Goal: Complete application form: Complete application form

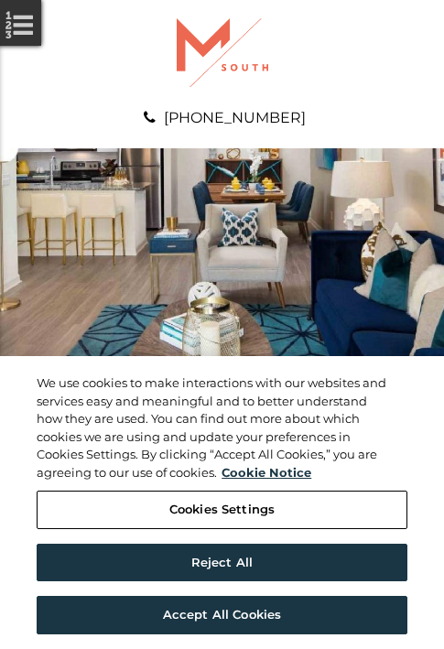
scroll to position [936, 0]
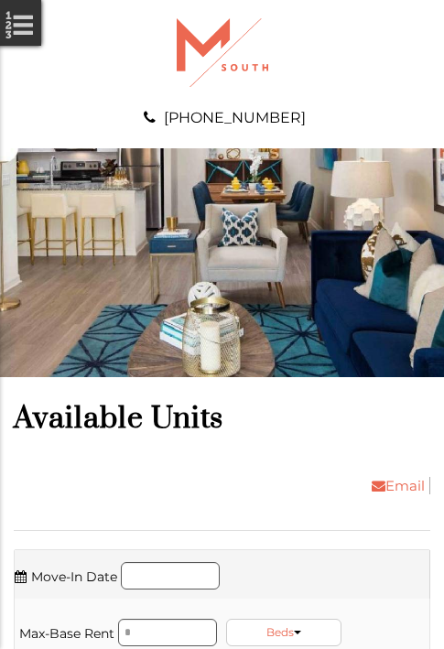
scroll to position [1989, 0]
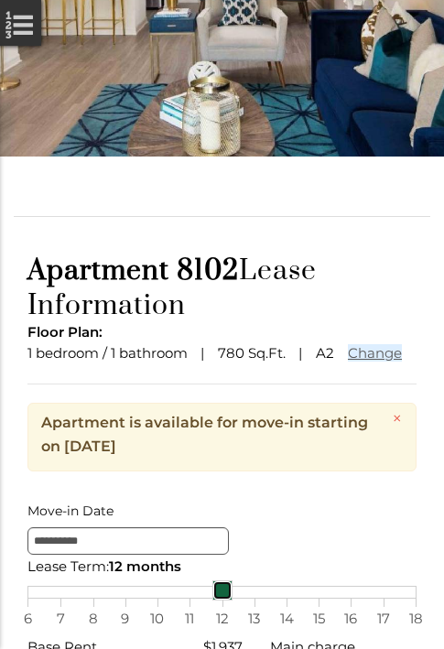
click at [221, 600] on link at bounding box center [222, 590] width 20 height 20
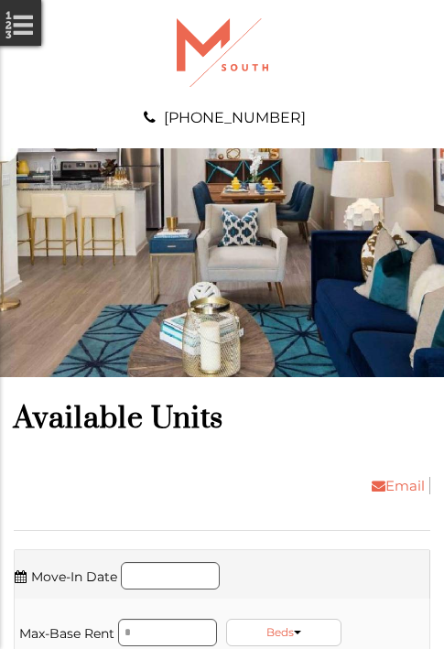
scroll to position [2613, 0]
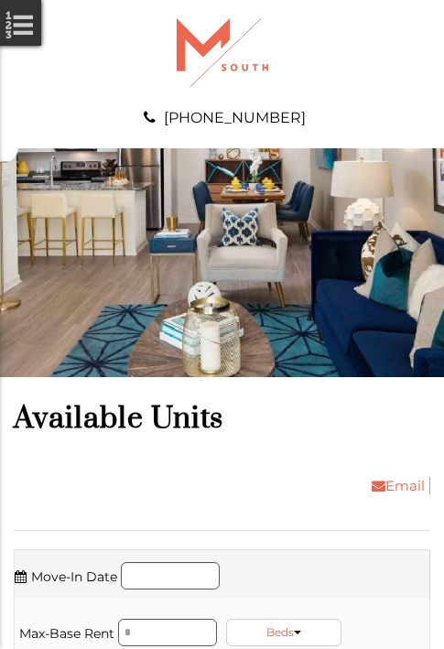
scroll to position [3355, 0]
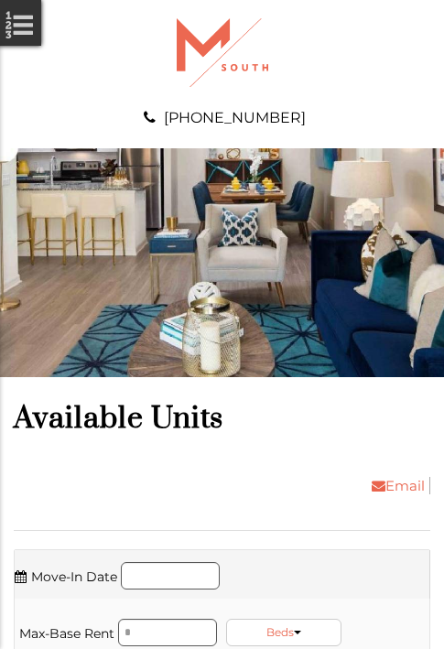
scroll to position [3979, 0]
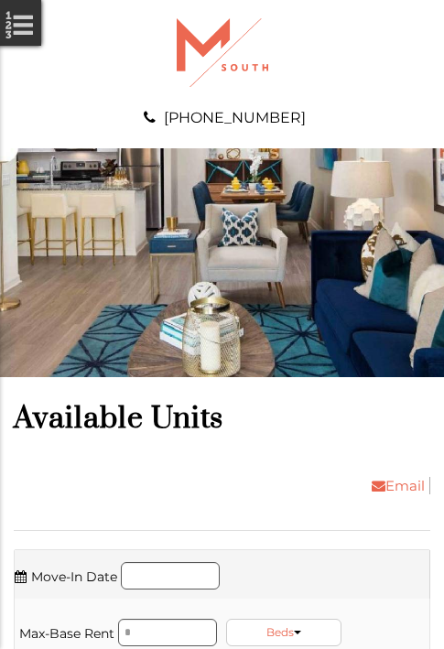
scroll to position [4291, 0]
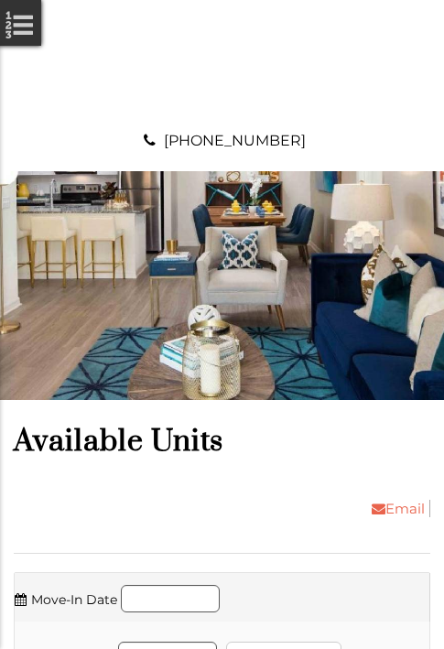
scroll to position [4720, 0]
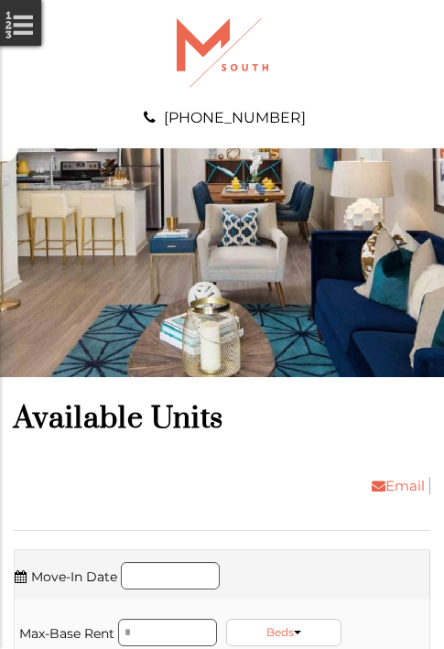
scroll to position [5149, 0]
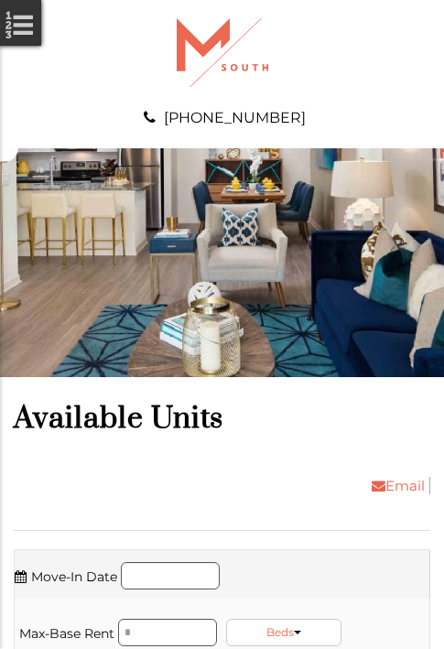
scroll to position [5461, 0]
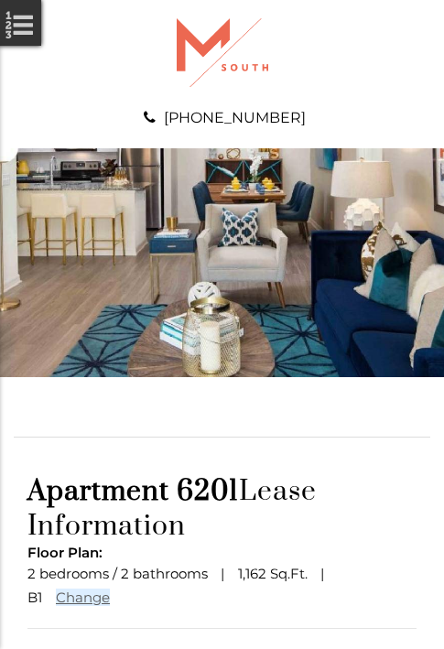
scroll to position [159, 0]
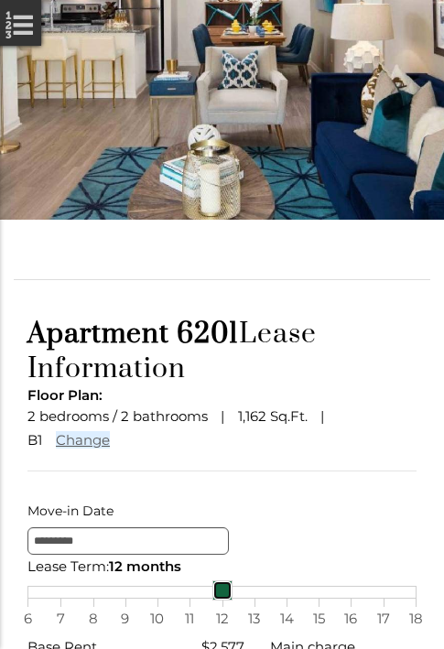
click at [221, 600] on link at bounding box center [222, 590] width 20 height 20
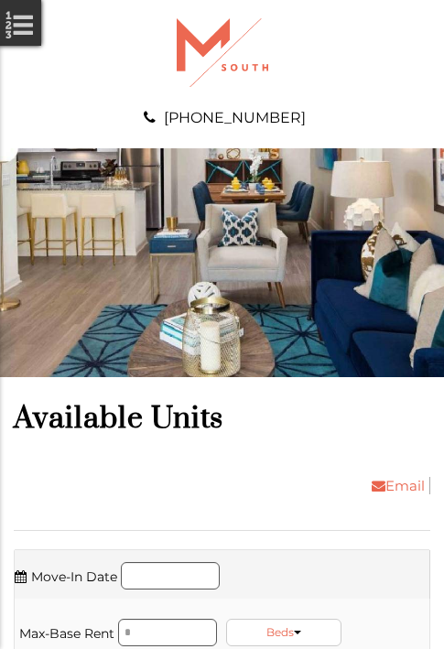
scroll to position [5773, 0]
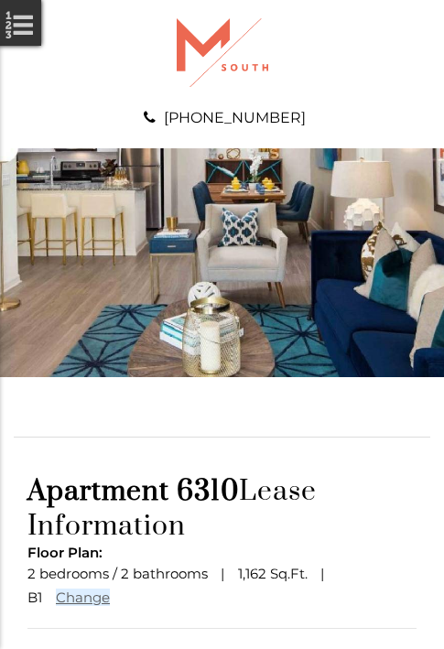
scroll to position [159, 0]
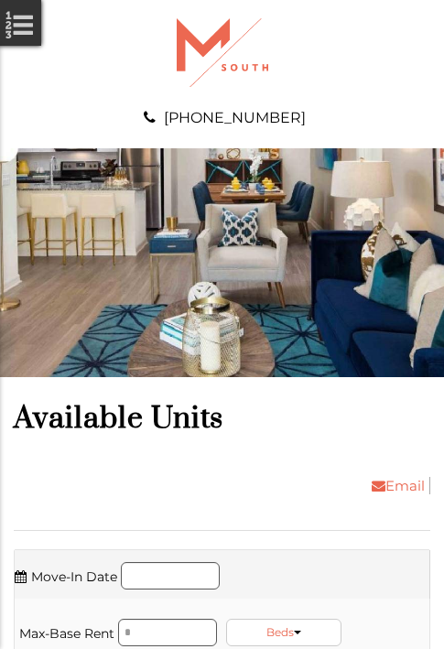
scroll to position [7256, 0]
